Goal: Task Accomplishment & Management: Use online tool/utility

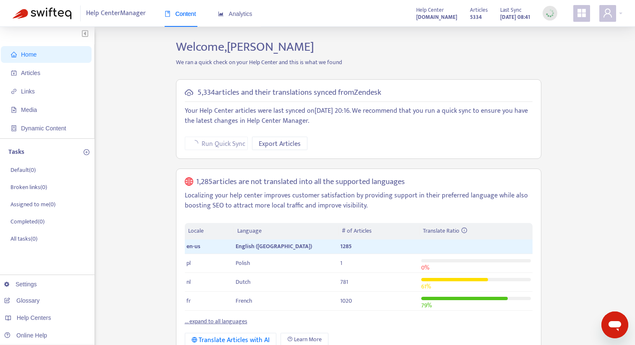
click at [259, 19] on div "Content Analytics" at bounding box center [213, 14] width 96 height 26
click at [235, 15] on span "Analytics" at bounding box center [235, 13] width 34 height 7
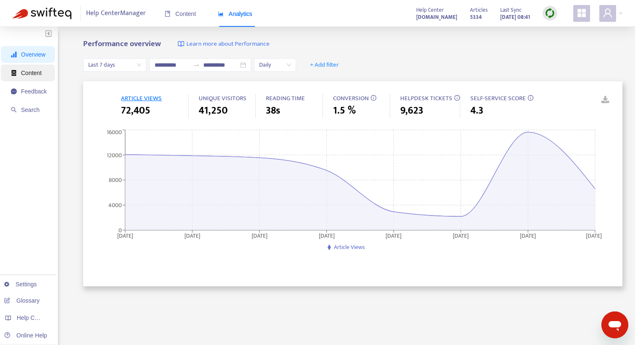
click at [47, 73] on span "Content" at bounding box center [29, 73] width 36 height 17
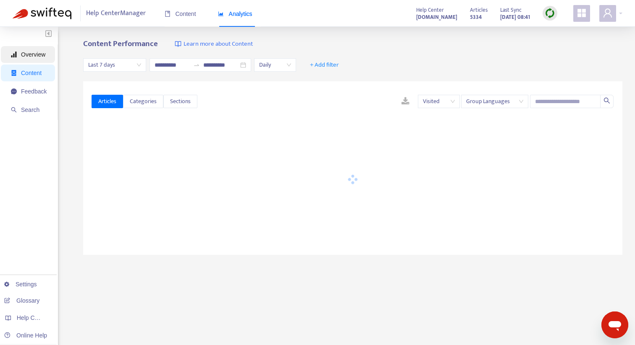
click at [47, 57] on span "Overview" at bounding box center [29, 54] width 36 height 17
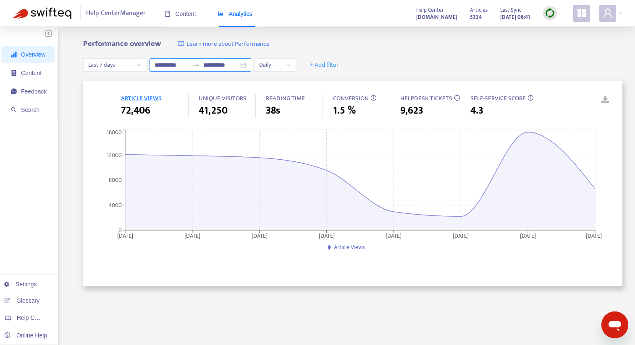
click at [180, 63] on input "**********" at bounding box center [171, 64] width 35 height 9
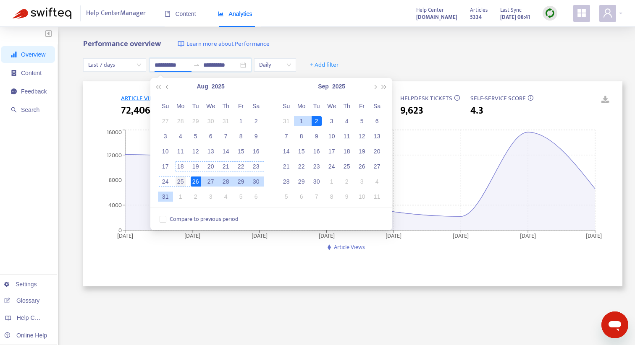
type input "**********"
click at [183, 186] on div "25" at bounding box center [180, 182] width 10 height 10
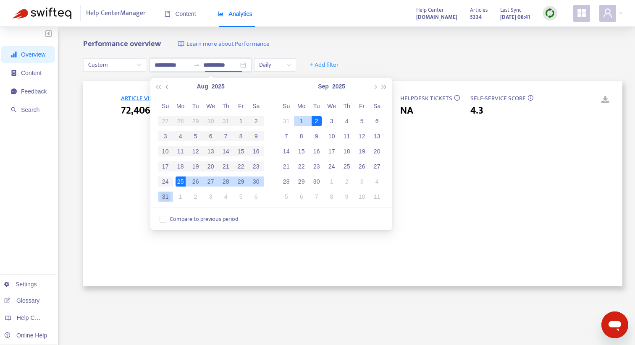
type input "**********"
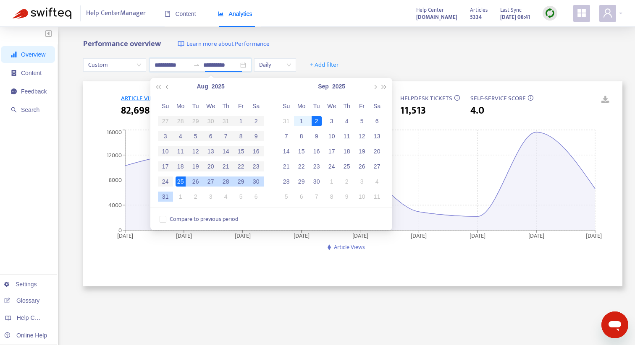
click at [167, 199] on div "31" at bounding box center [165, 197] width 10 height 10
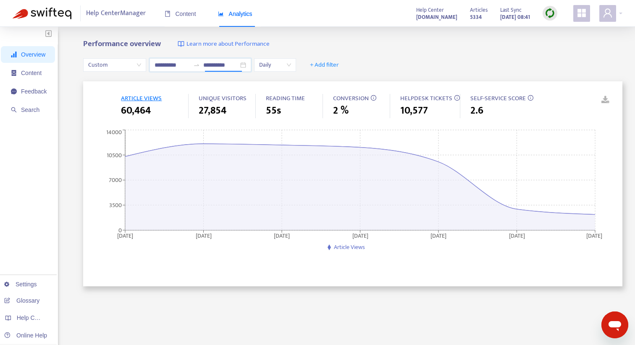
click at [397, 60] on div "**********" at bounding box center [352, 65] width 539 height 32
click at [604, 97] on link at bounding box center [599, 100] width 13 height 13
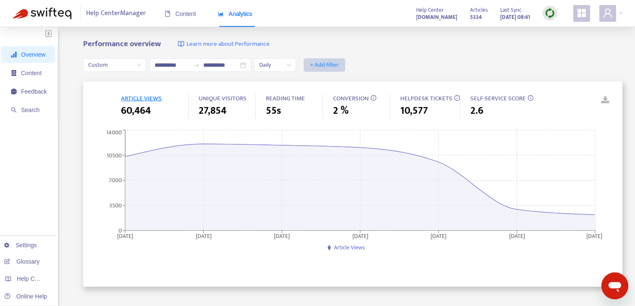
click at [321, 65] on span "+ Add filter" at bounding box center [324, 65] width 29 height 10
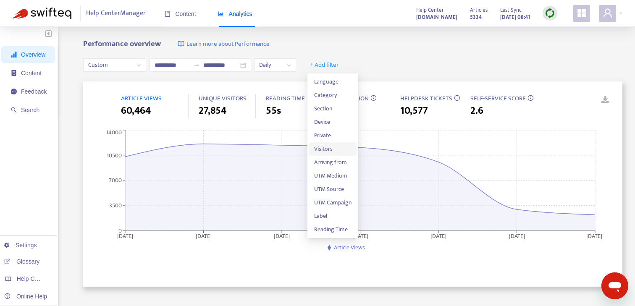
click at [319, 146] on span "Visitors" at bounding box center [332, 148] width 37 height 9
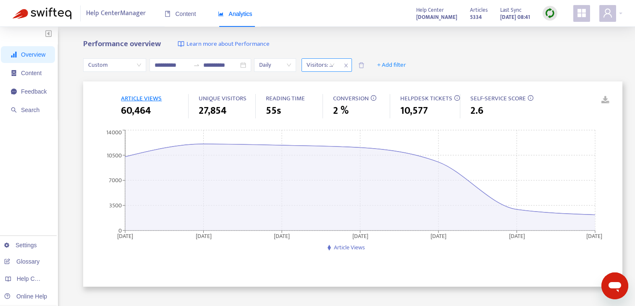
click at [331, 71] on div "Visitors: All" at bounding box center [320, 65] width 37 height 13
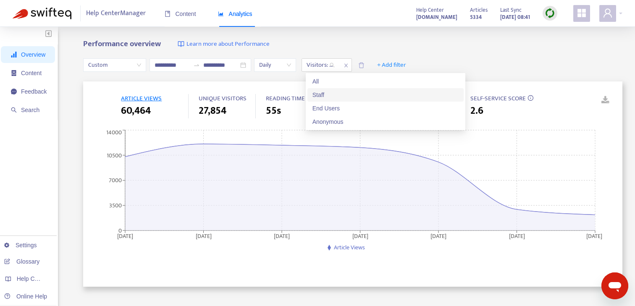
click at [325, 89] on div "Staff" at bounding box center [385, 94] width 156 height 13
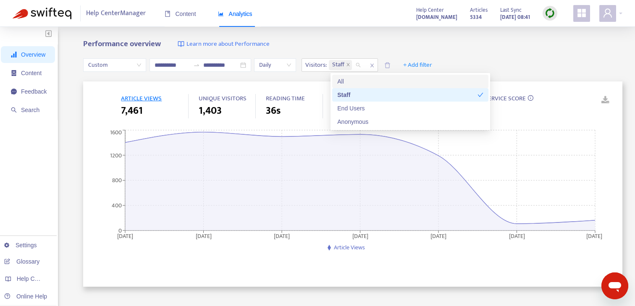
click at [486, 63] on div "**********" at bounding box center [352, 65] width 539 height 32
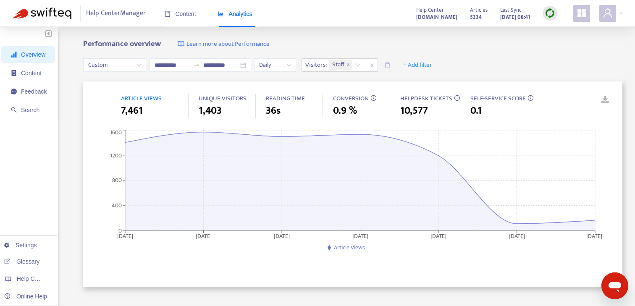
click at [601, 99] on link at bounding box center [599, 100] width 13 height 13
click at [388, 65] on icon "delete" at bounding box center [387, 65] width 6 height 6
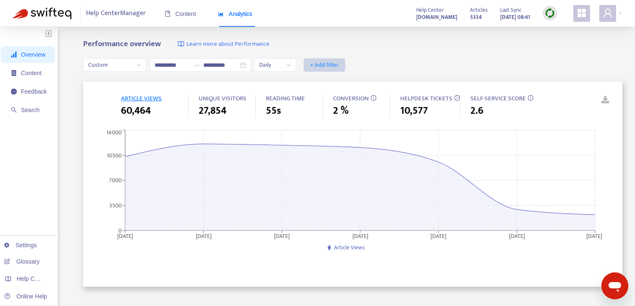
click at [338, 70] on button "+ Add filter" at bounding box center [325, 64] width 42 height 13
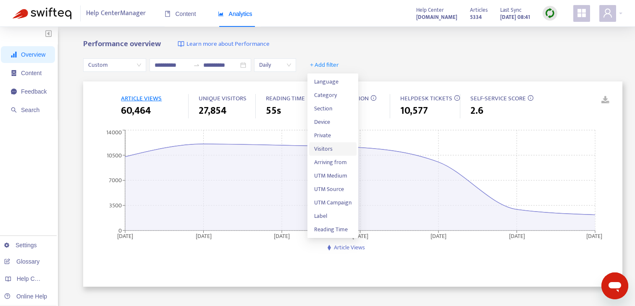
click at [329, 144] on span "Visitors" at bounding box center [332, 148] width 37 height 9
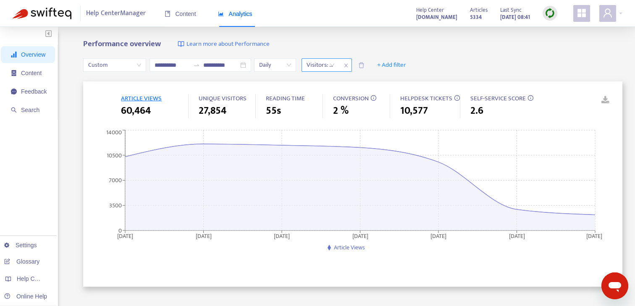
click at [327, 68] on div at bounding box center [317, 65] width 26 height 10
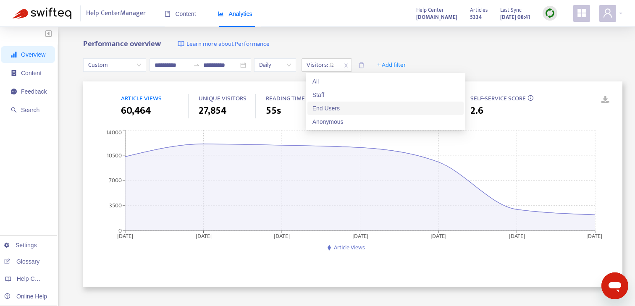
click at [326, 106] on div "End Users" at bounding box center [385, 108] width 146 height 9
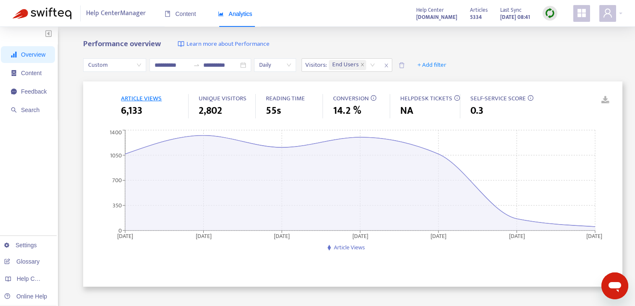
click at [481, 70] on div "**********" at bounding box center [352, 65] width 539 height 32
click at [604, 99] on link at bounding box center [599, 100] width 13 height 13
click at [408, 65] on span at bounding box center [401, 64] width 15 height 13
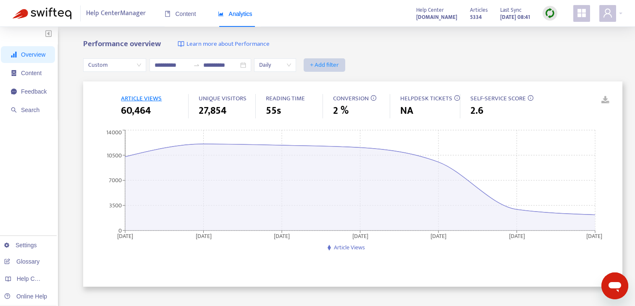
click at [339, 65] on span "+ Add filter" at bounding box center [324, 65] width 29 height 10
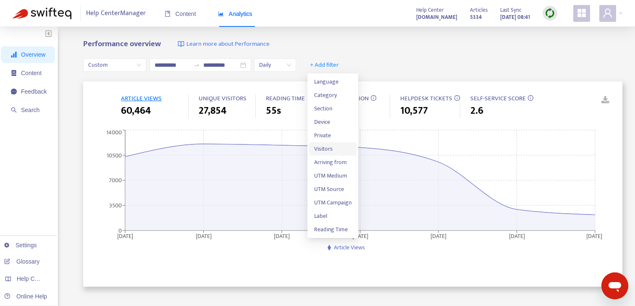
click at [324, 143] on li "Visitors" at bounding box center [332, 148] width 47 height 13
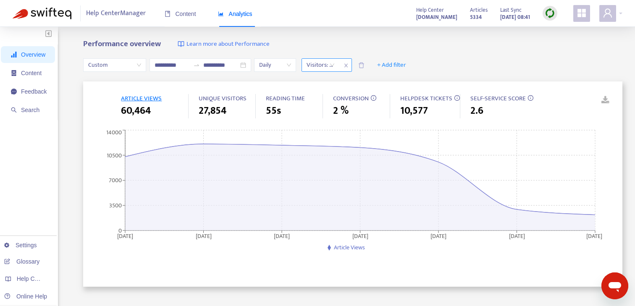
click at [335, 65] on div "Visitors: All" at bounding box center [320, 65] width 37 height 13
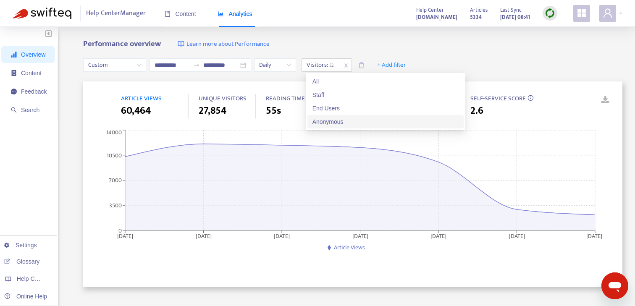
click at [326, 121] on div "Anonymous" at bounding box center [385, 121] width 146 height 9
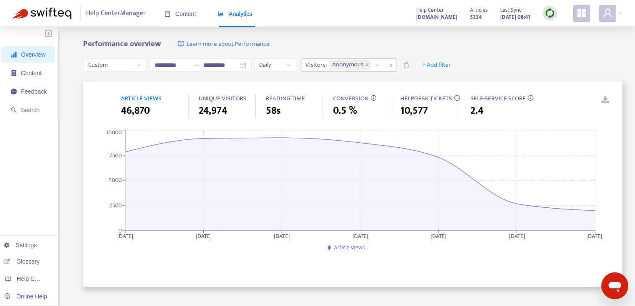
click at [515, 67] on div "**********" at bounding box center [352, 65] width 539 height 32
click at [602, 102] on link at bounding box center [599, 100] width 13 height 13
click at [409, 65] on icon "delete" at bounding box center [406, 65] width 6 height 6
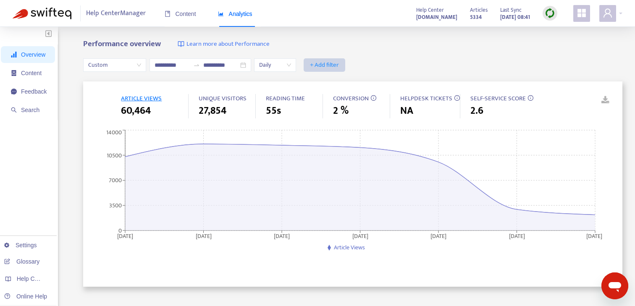
click at [344, 65] on button "+ Add filter" at bounding box center [325, 64] width 42 height 13
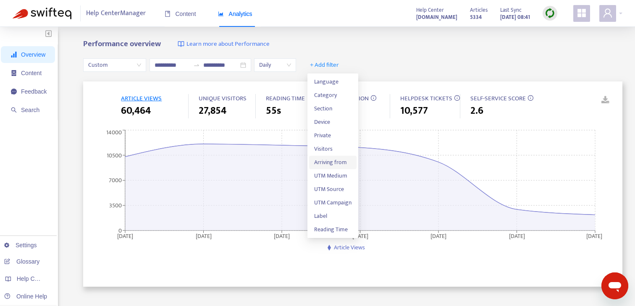
click at [332, 158] on span "Arriving from" at bounding box center [332, 162] width 37 height 9
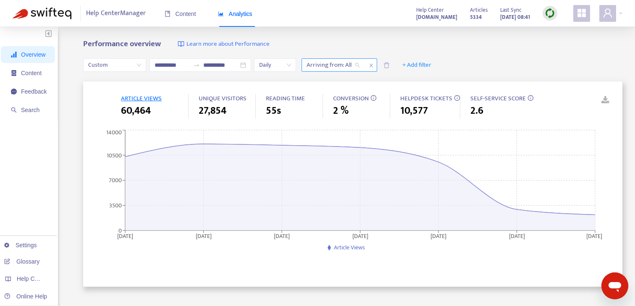
click at [331, 67] on div at bounding box center [329, 65] width 51 height 10
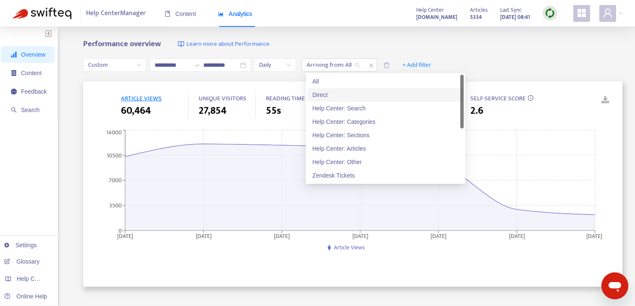
click at [330, 94] on div "Direct" at bounding box center [385, 94] width 146 height 9
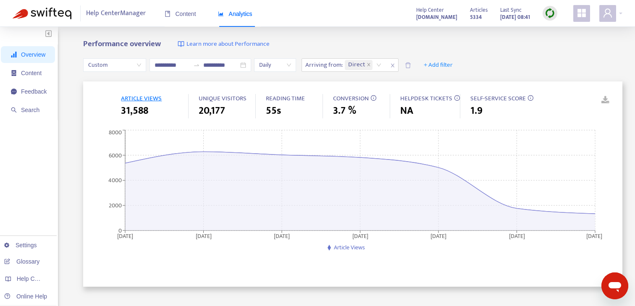
click at [497, 55] on div "**********" at bounding box center [352, 65] width 539 height 32
click at [599, 101] on link at bounding box center [599, 100] width 13 height 13
click at [19, 71] on span "Content" at bounding box center [29, 73] width 36 height 17
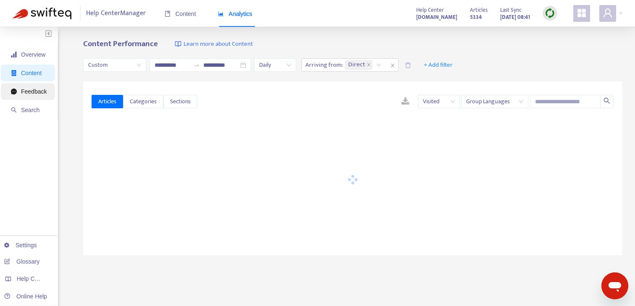
click at [37, 95] on span "Feedback" at bounding box center [29, 91] width 36 height 17
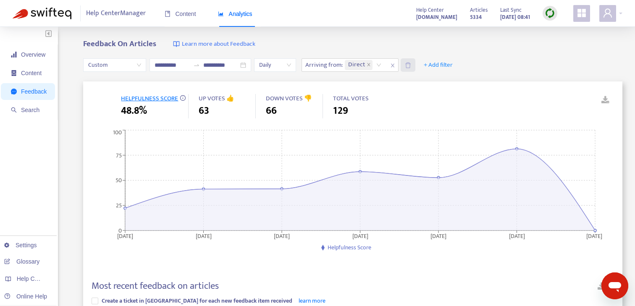
click at [411, 71] on span at bounding box center [407, 64] width 15 height 13
click at [605, 103] on link at bounding box center [599, 100] width 13 height 13
click at [41, 108] on span "Search" at bounding box center [29, 110] width 36 height 17
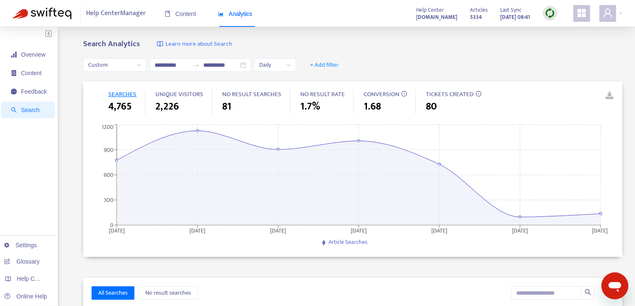
click at [610, 95] on link at bounding box center [603, 96] width 13 height 13
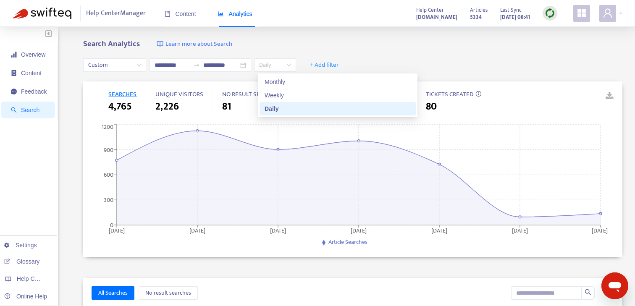
click at [281, 64] on span "Daily" at bounding box center [275, 65] width 32 height 13
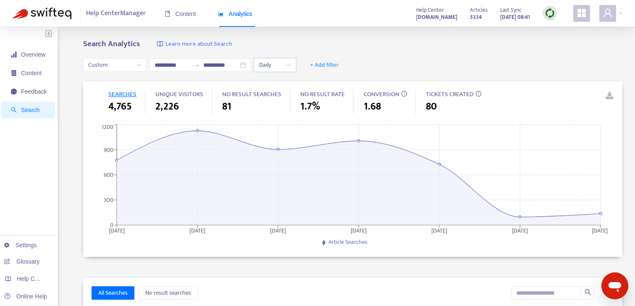
click at [313, 42] on div "Search Analytics Learn more about Search" at bounding box center [352, 44] width 539 height 10
click at [323, 59] on button "+ Add filter" at bounding box center [325, 64] width 42 height 13
click at [322, 104] on span "Visitors" at bounding box center [330, 108] width 33 height 9
click at [340, 69] on div at bounding box center [329, 65] width 51 height 10
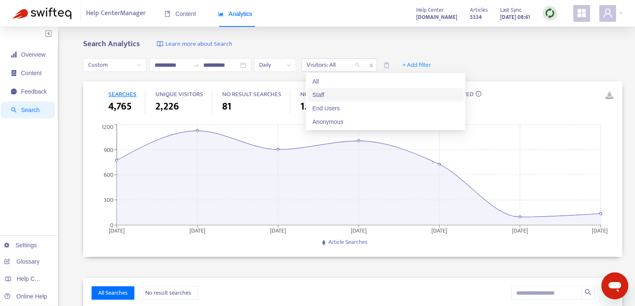
click at [332, 91] on div "Staff" at bounding box center [385, 94] width 146 height 9
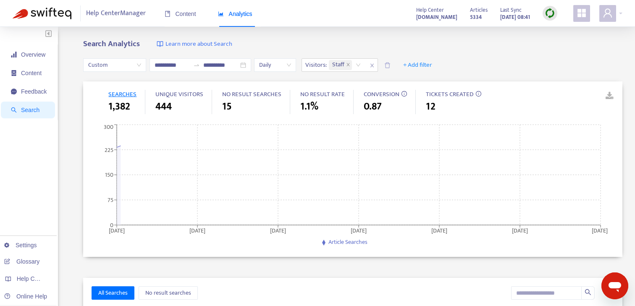
click at [526, 57] on div "**********" at bounding box center [352, 65] width 539 height 32
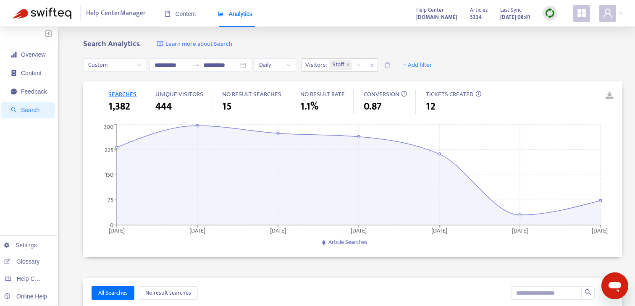
click at [608, 95] on link at bounding box center [603, 96] width 13 height 13
click at [386, 63] on span at bounding box center [387, 64] width 15 height 13
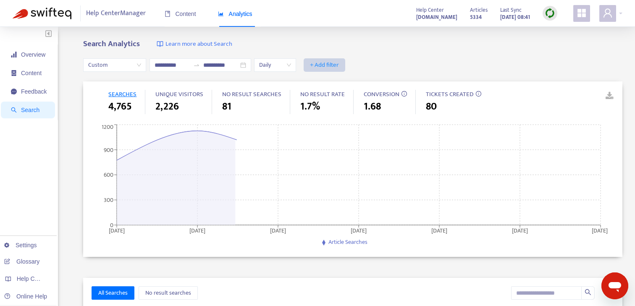
click at [335, 63] on span "+ Add filter" at bounding box center [324, 65] width 29 height 10
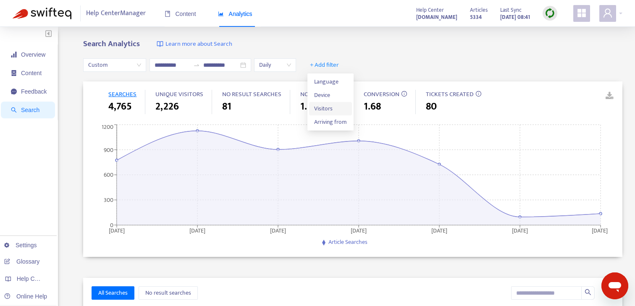
click at [327, 111] on span "Visitors" at bounding box center [330, 108] width 33 height 9
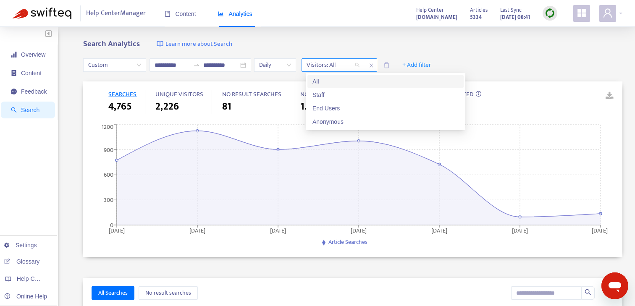
click at [334, 59] on div "Visitors: All" at bounding box center [333, 65] width 63 height 13
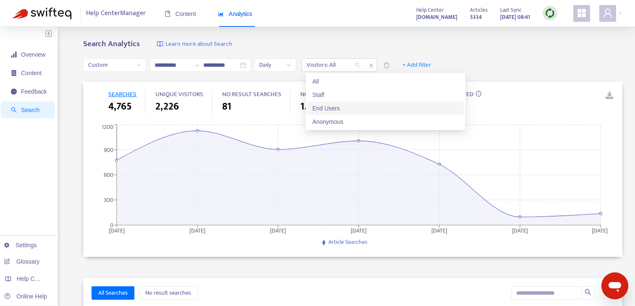
click at [331, 104] on div "End Users" at bounding box center [385, 108] width 146 height 9
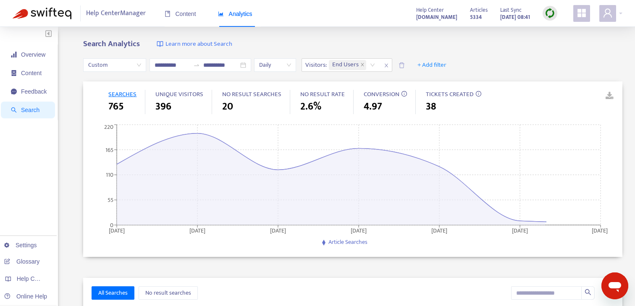
click at [503, 59] on div "**********" at bounding box center [352, 65] width 539 height 32
click at [610, 96] on link at bounding box center [603, 96] width 13 height 13
click at [401, 64] on icon "delete" at bounding box center [401, 65] width 6 height 6
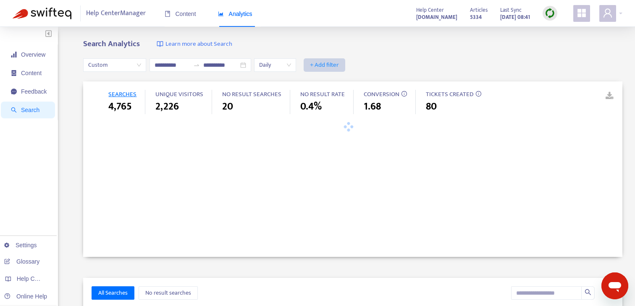
click at [331, 63] on span "+ Add filter" at bounding box center [324, 65] width 29 height 10
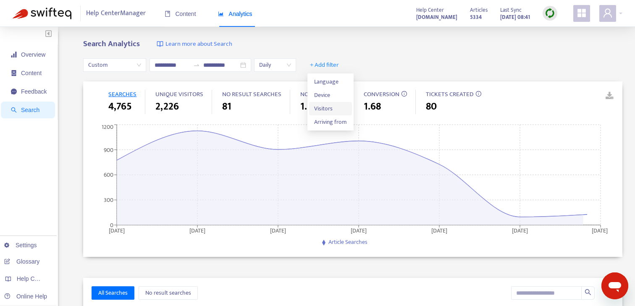
click at [326, 105] on span "Visitors" at bounding box center [330, 108] width 33 height 9
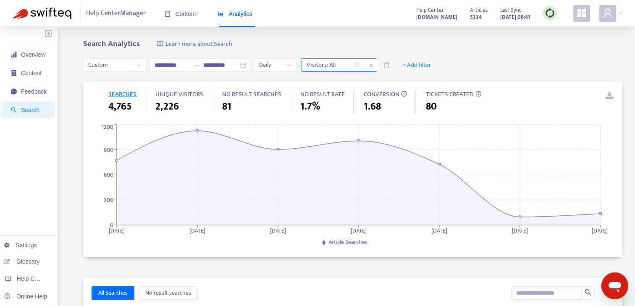
click at [351, 64] on div at bounding box center [329, 65] width 51 height 10
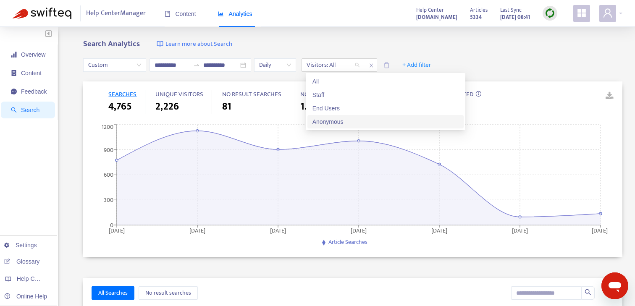
click at [331, 119] on div "Anonymous" at bounding box center [385, 121] width 146 height 9
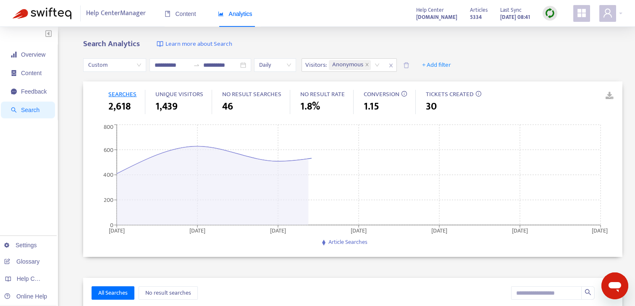
click at [506, 62] on div "**********" at bounding box center [352, 65] width 539 height 32
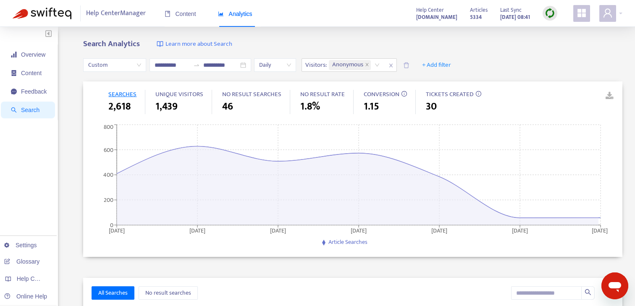
click at [610, 97] on link at bounding box center [603, 96] width 13 height 13
